Goal: Information Seeking & Learning: Learn about a topic

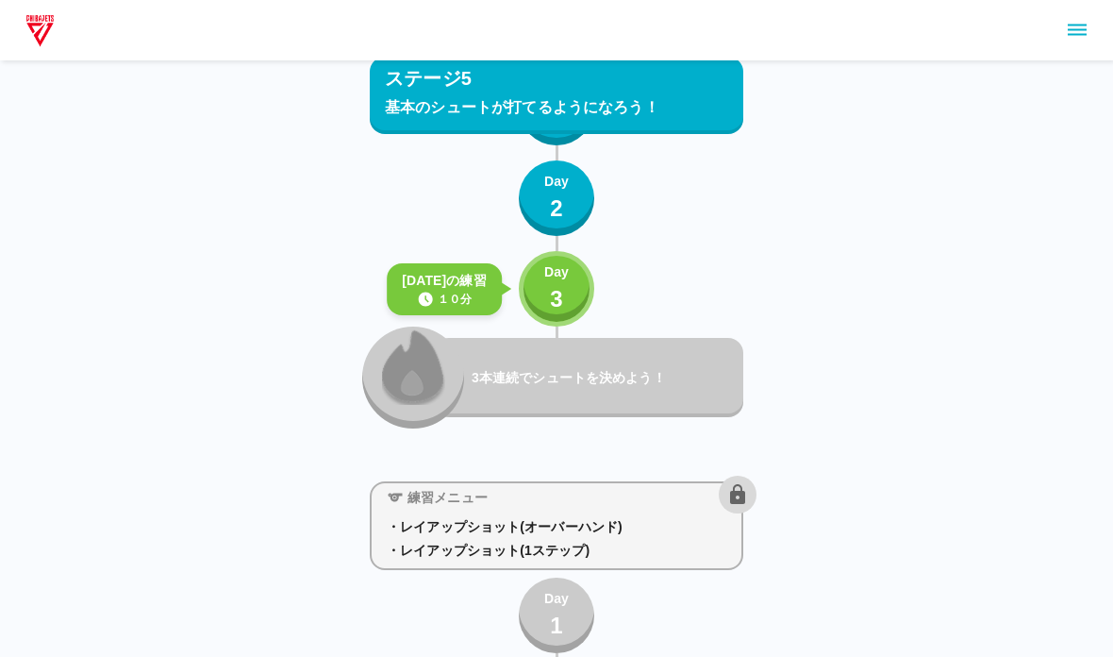
scroll to position [9078, 0]
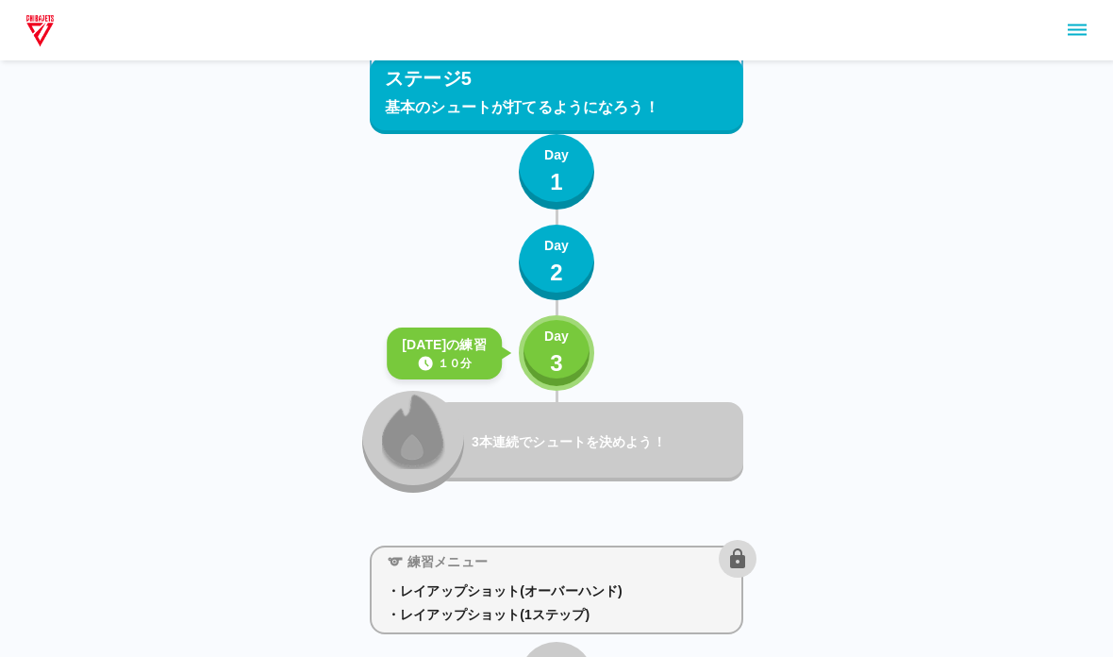
click at [582, 363] on button "Day 3" at bounding box center [556, 353] width 75 height 75
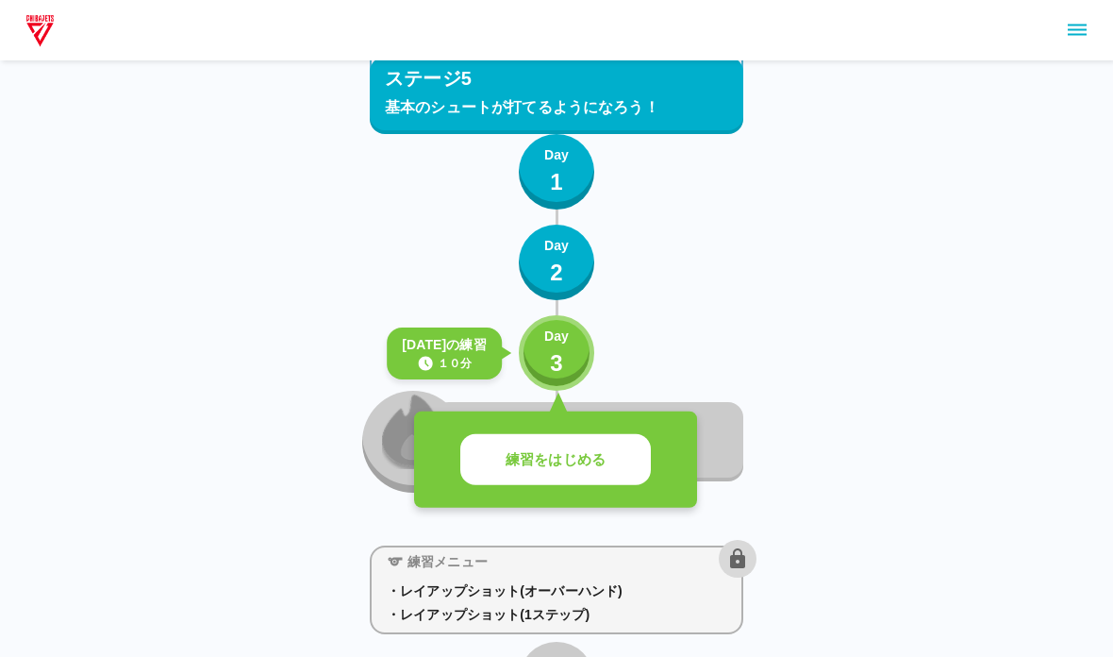
click at [616, 451] on button "練習をはじめる" at bounding box center [555, 460] width 191 height 52
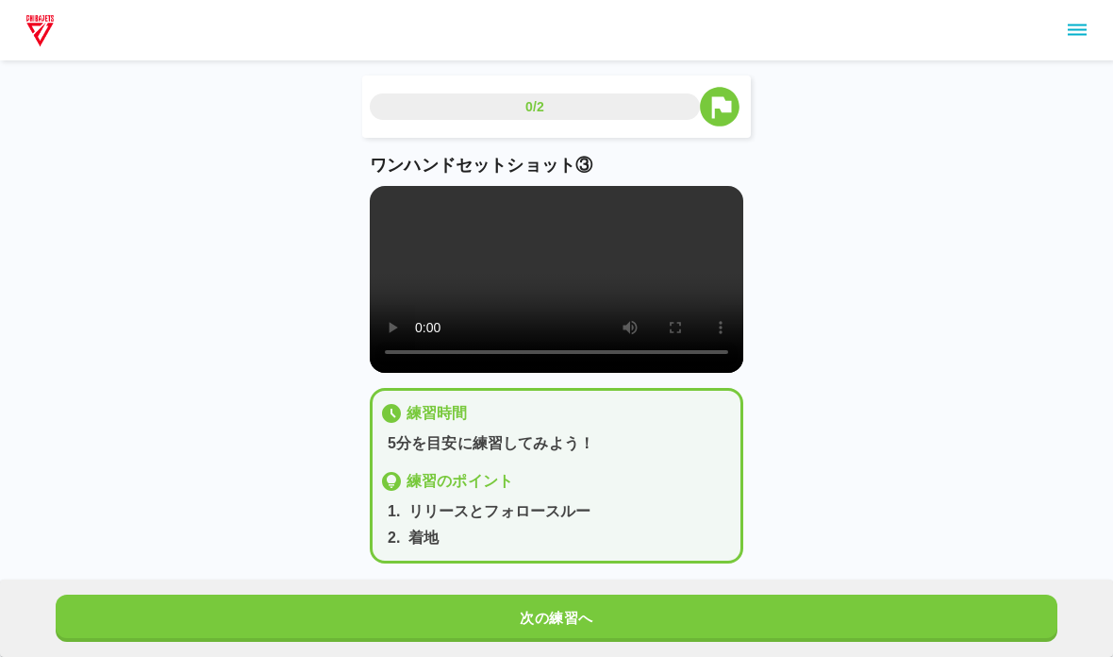
click at [659, 303] on video at bounding box center [557, 279] width 374 height 187
click at [415, 281] on video at bounding box center [557, 279] width 374 height 187
click at [388, 210] on video at bounding box center [557, 279] width 374 height 187
click at [269, 640] on button "次の練習へ" at bounding box center [557, 617] width 1002 height 47
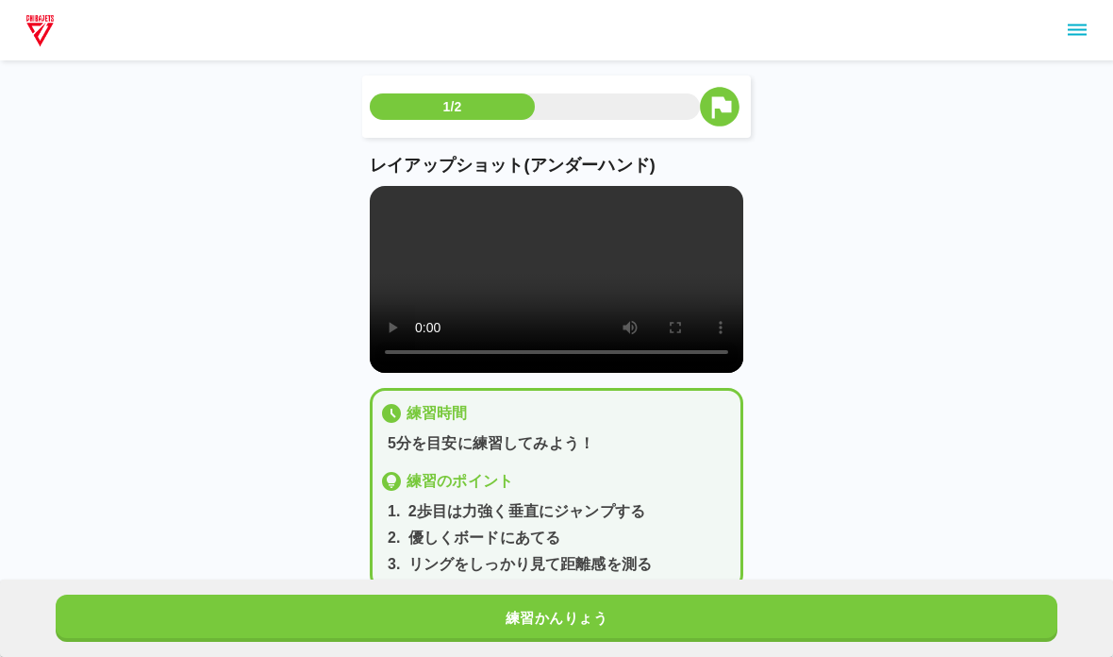
click at [383, 205] on video at bounding box center [557, 279] width 374 height 187
click at [274, 625] on button "練習かんりょう" at bounding box center [557, 617] width 1002 height 47
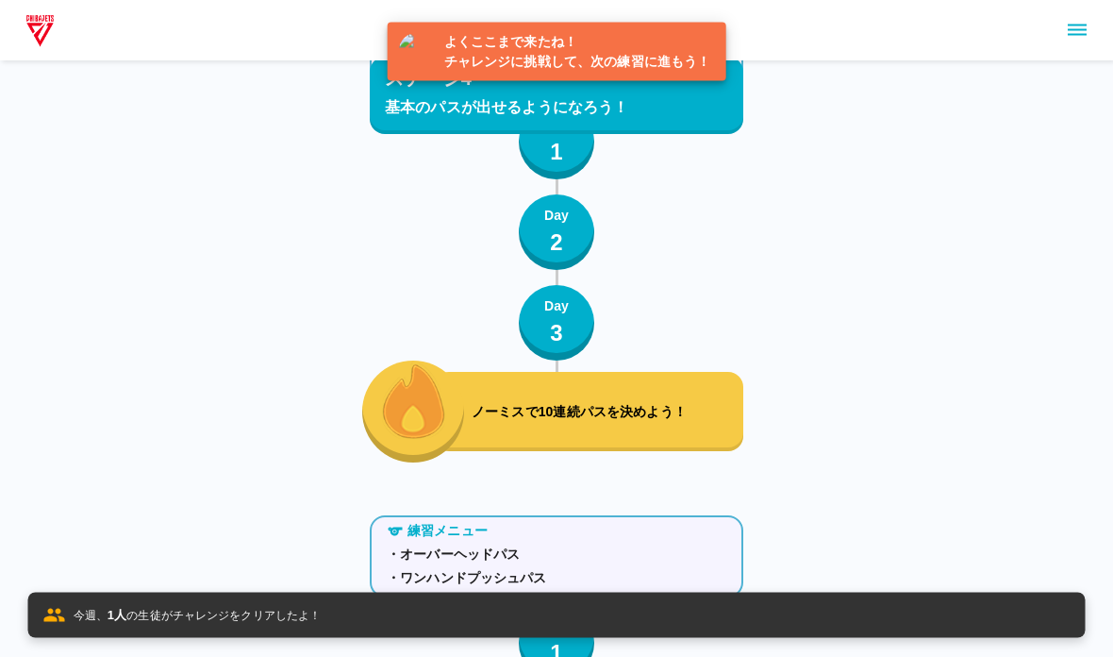
scroll to position [9135, 0]
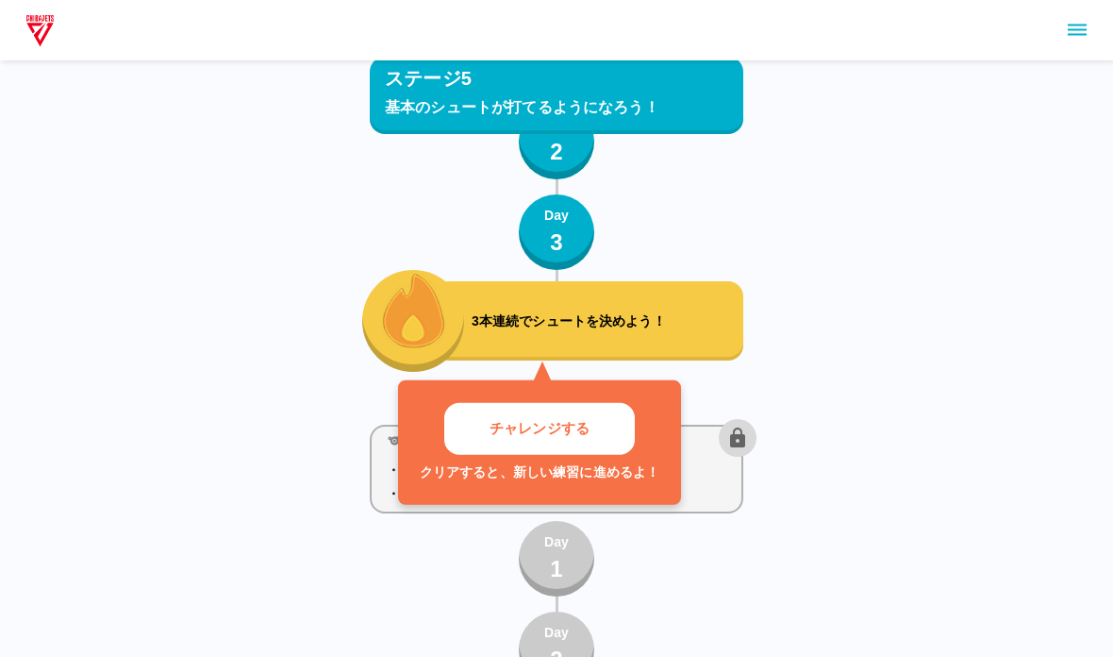
click at [508, 438] on p "チャレンジする" at bounding box center [540, 429] width 100 height 22
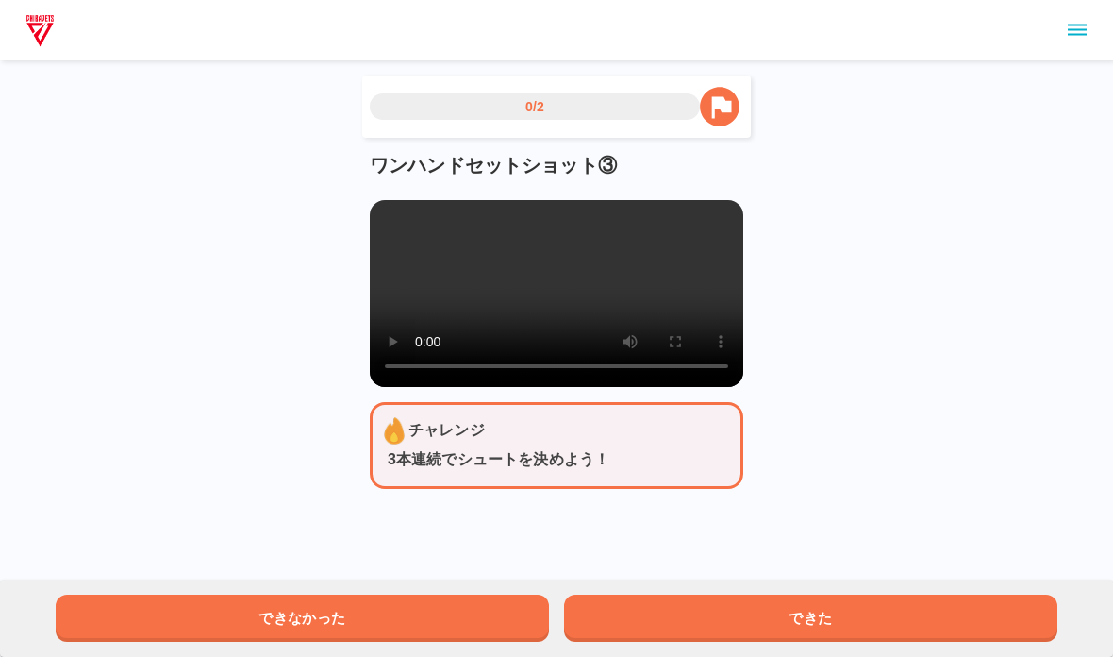
click at [660, 313] on video at bounding box center [557, 293] width 374 height 187
click at [655, 348] on video at bounding box center [557, 293] width 374 height 187
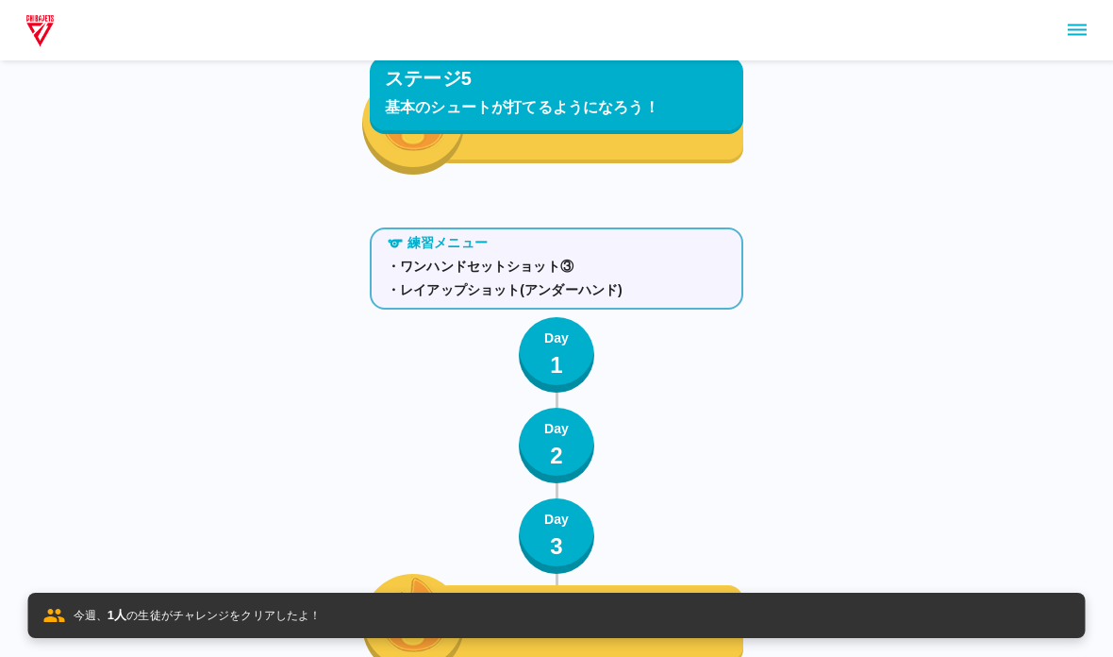
scroll to position [9135, 0]
